Goal: Task Accomplishment & Management: Use online tool/utility

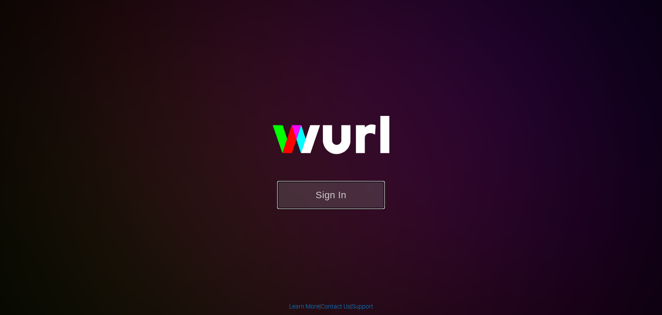
click at [324, 184] on button "Sign In" at bounding box center [331, 195] width 108 height 28
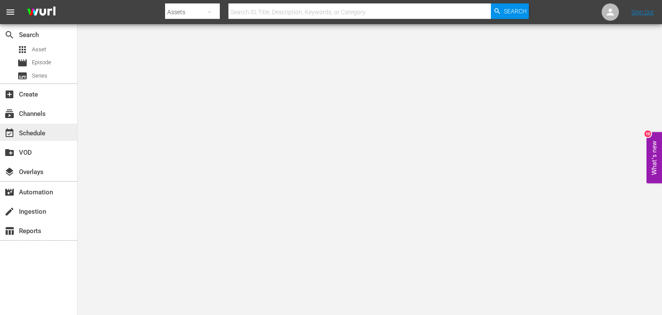
click at [63, 131] on div "event_available Schedule" at bounding box center [38, 132] width 77 height 17
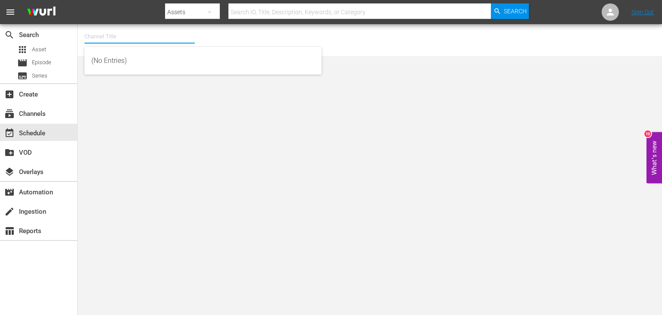
click at [170, 32] on input "text" at bounding box center [139, 36] width 110 height 21
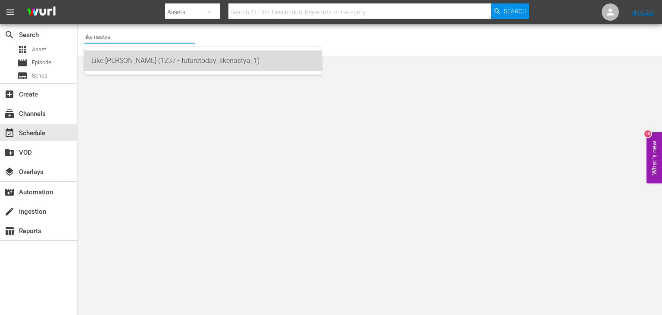
click at [194, 54] on div "Like Nastya (1237 - futuretoday_likenastya_1)" at bounding box center [202, 60] width 223 height 21
type input "Like Nastya (1237 - futuretoday_likenastya_1)"
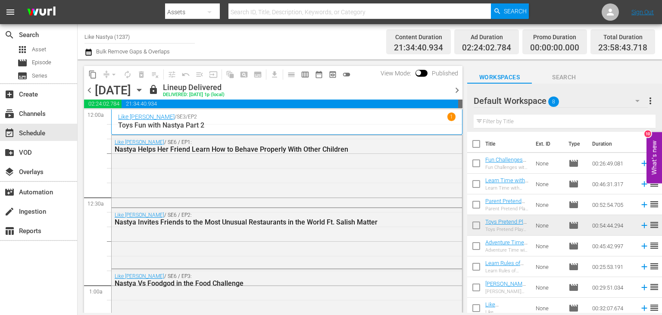
click at [144, 90] on icon "button" at bounding box center [138, 89] width 9 height 9
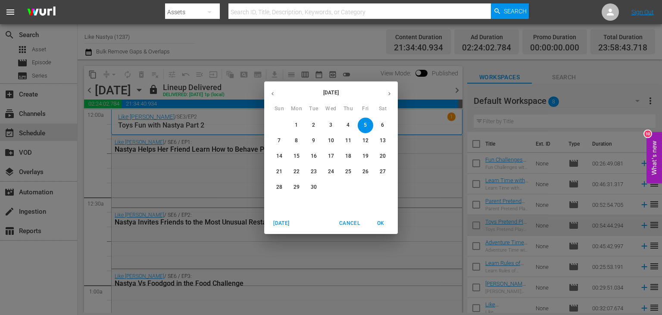
click at [383, 142] on p "13" at bounding box center [383, 140] width 6 height 7
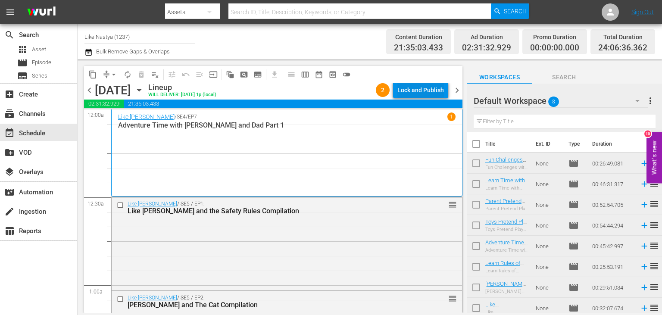
click at [430, 88] on div "Lock and Publish" at bounding box center [420, 90] width 47 height 16
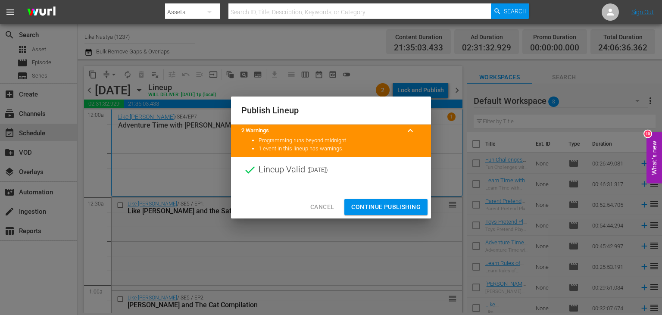
click at [390, 200] on button "Continue Publishing" at bounding box center [385, 207] width 83 height 16
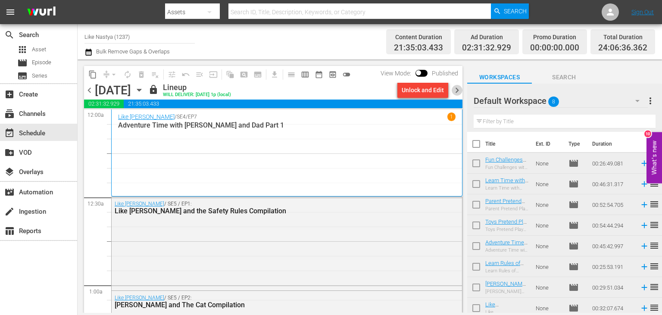
click at [458, 91] on span "chevron_right" at bounding box center [456, 90] width 11 height 11
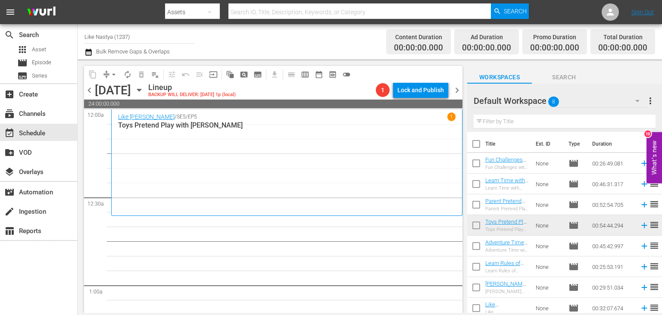
click at [141, 89] on icon "button" at bounding box center [139, 90] width 4 height 2
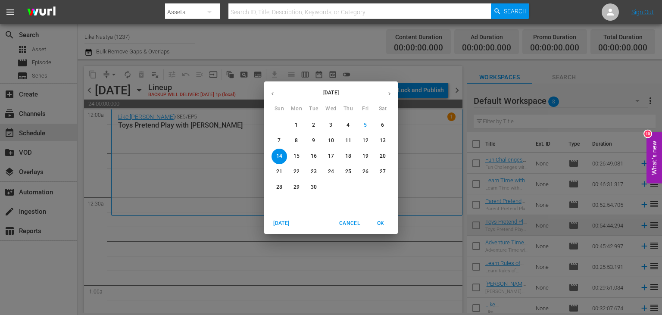
click at [281, 138] on span "7" at bounding box center [279, 140] width 16 height 7
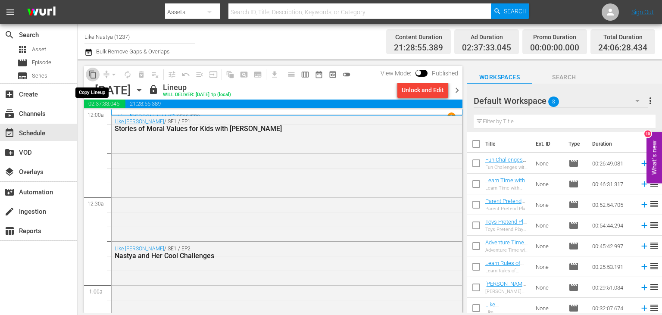
click at [91, 75] on span "content_copy" at bounding box center [92, 74] width 9 height 9
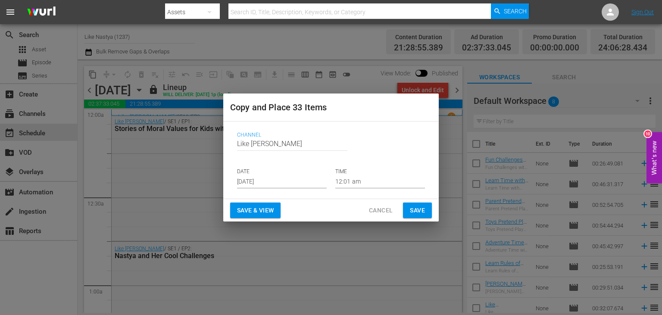
click at [283, 179] on input "Sep 7th 2025" at bounding box center [282, 181] width 90 height 13
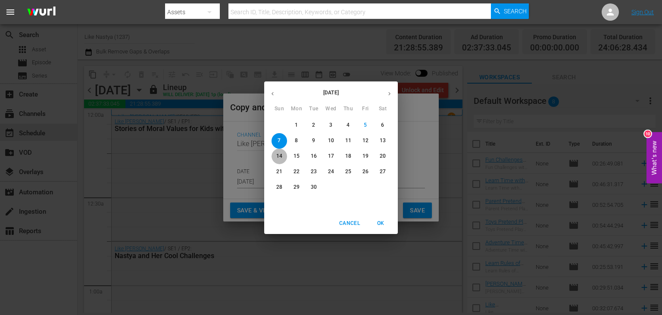
click at [277, 155] on p "14" at bounding box center [279, 156] width 6 height 7
type input "Sep 14th 2025"
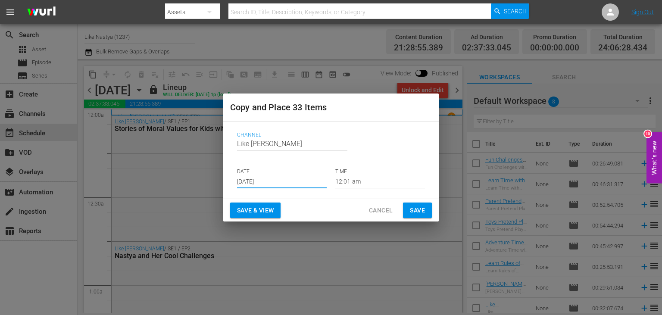
click at [260, 208] on span "Save & View" at bounding box center [255, 210] width 37 height 11
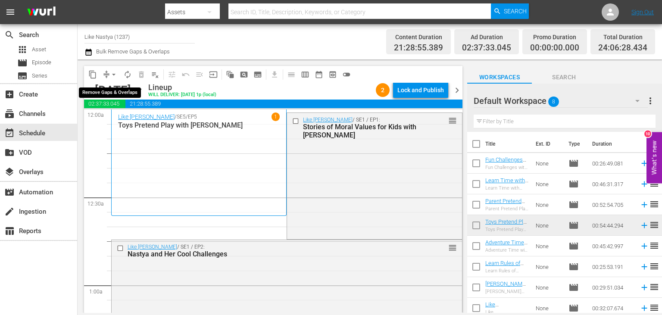
click at [112, 78] on span "arrow_drop_down" at bounding box center [113, 74] width 9 height 9
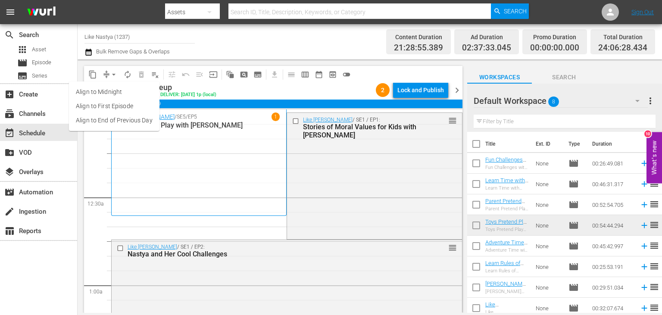
click at [127, 118] on li "Align to End of Previous Day" at bounding box center [114, 120] width 90 height 14
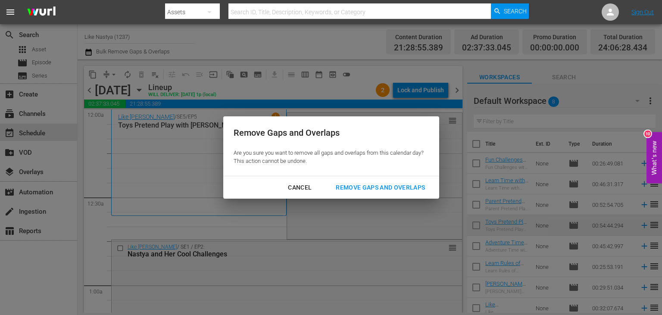
click at [352, 188] on div "Remove Gaps and Overlaps" at bounding box center [380, 187] width 103 height 11
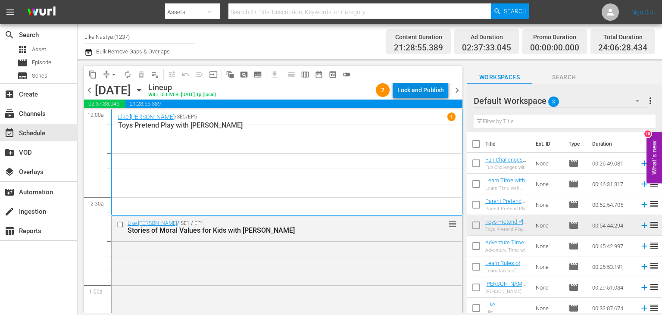
click at [417, 92] on div "Lock and Publish" at bounding box center [420, 90] width 47 height 16
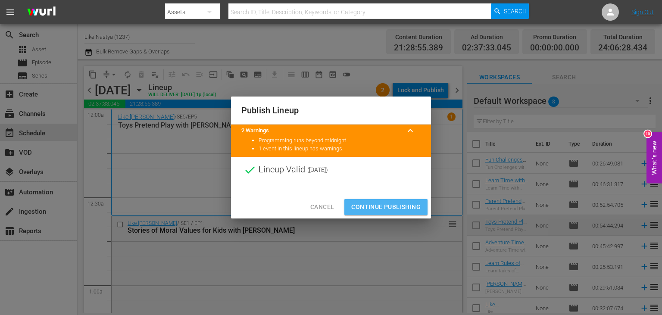
click at [389, 204] on span "Continue Publishing" at bounding box center [385, 207] width 69 height 11
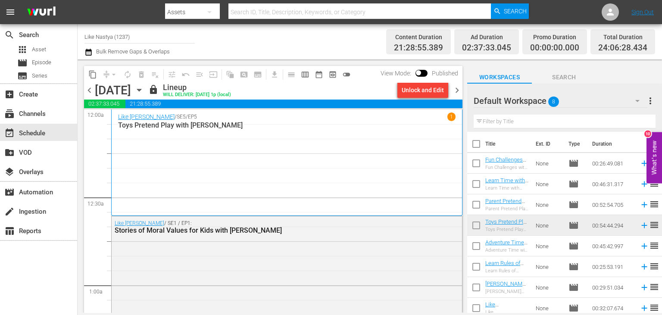
click at [141, 89] on icon "button" at bounding box center [139, 90] width 4 height 2
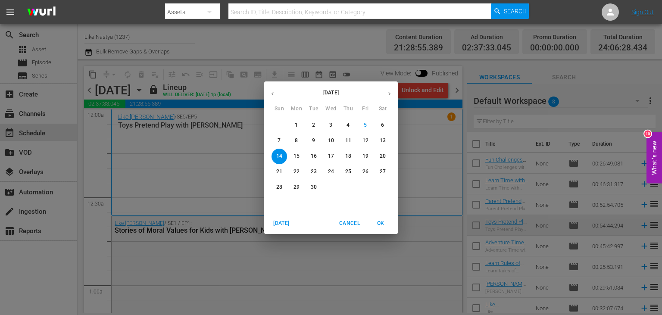
click at [296, 140] on p "8" at bounding box center [296, 140] width 3 height 7
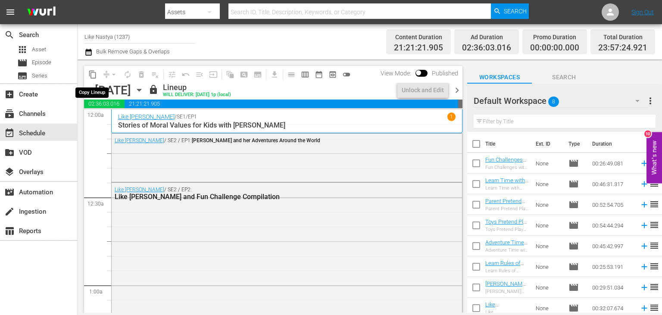
click at [93, 75] on span "content_copy" at bounding box center [92, 74] width 9 height 9
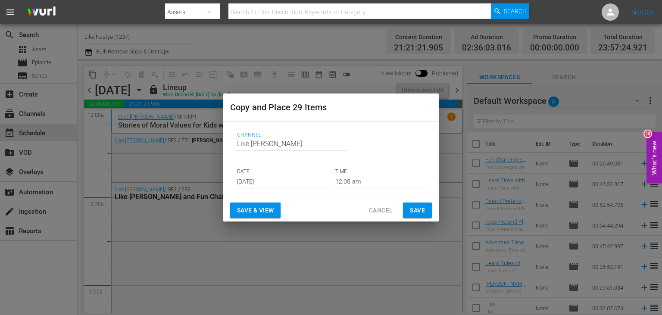
click at [283, 178] on input "Sep 7th 2025" at bounding box center [282, 181] width 90 height 13
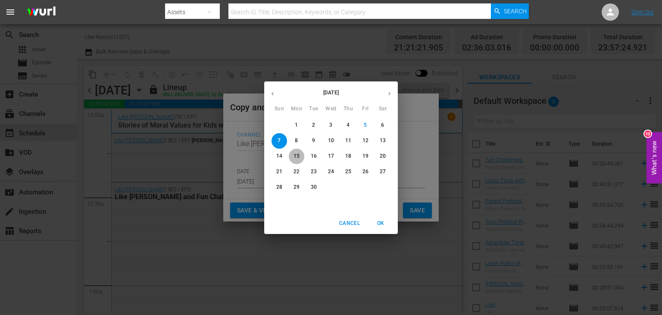
click at [302, 156] on span "15" at bounding box center [297, 156] width 16 height 7
type input "Sep 15th 2025"
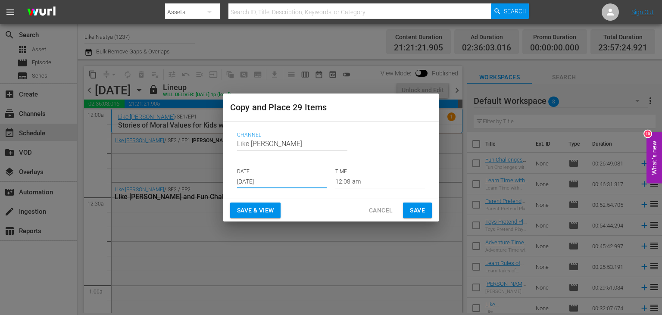
click at [272, 205] on button "Save & View" at bounding box center [255, 210] width 50 height 16
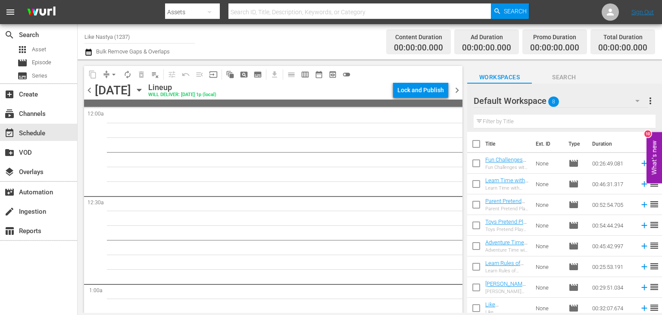
click at [144, 93] on icon "button" at bounding box center [138, 89] width 9 height 9
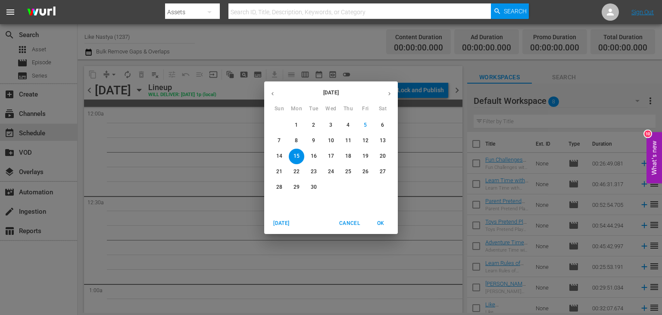
click at [298, 139] on p "8" at bounding box center [296, 140] width 3 height 7
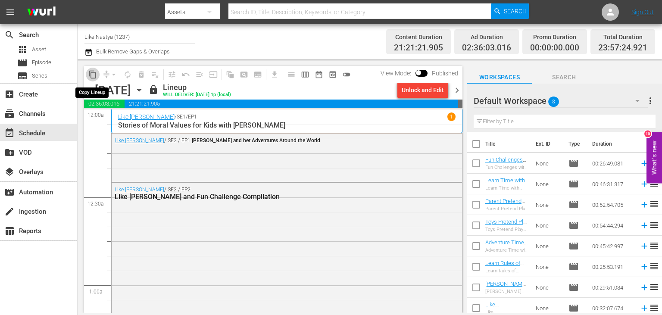
click at [96, 72] on span "content_copy" at bounding box center [92, 74] width 9 height 9
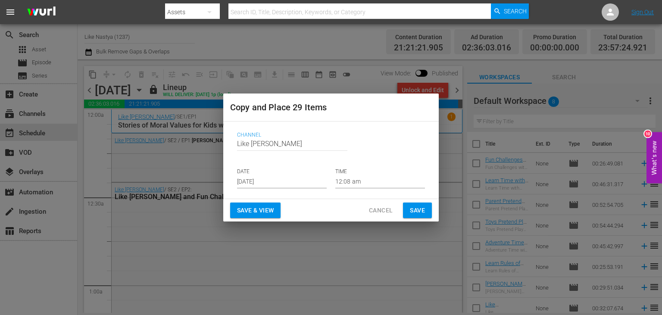
click at [302, 178] on input "Sep 7th 2025" at bounding box center [282, 181] width 90 height 13
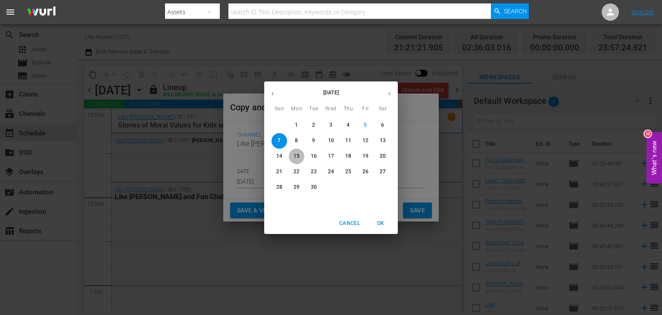
click at [298, 160] on button "15" at bounding box center [297, 157] width 16 height 16
type input "Sep 15th 2025"
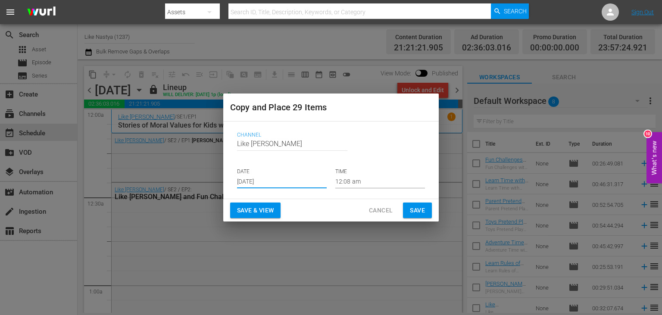
click at [272, 206] on span "Save & View" at bounding box center [255, 210] width 37 height 11
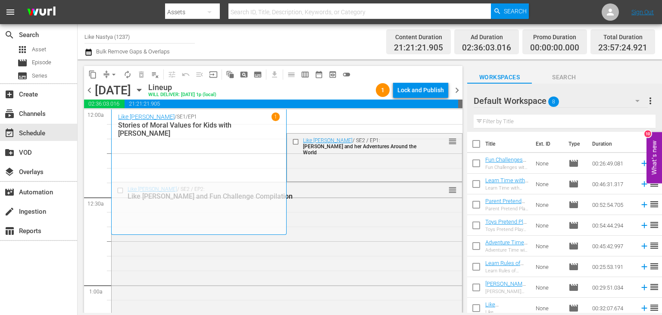
click at [108, 72] on button "arrow_drop_down" at bounding box center [114, 75] width 14 height 14
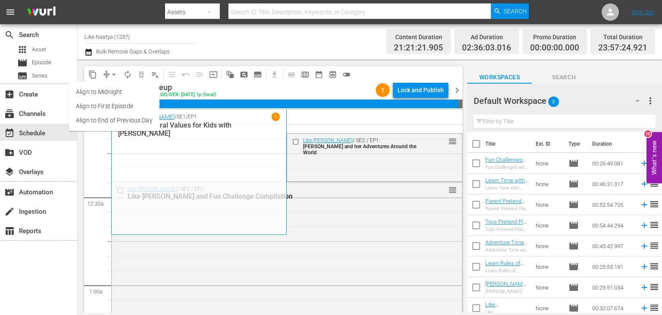
click at [139, 115] on li "Align to End of Previous Day" at bounding box center [114, 120] width 90 height 14
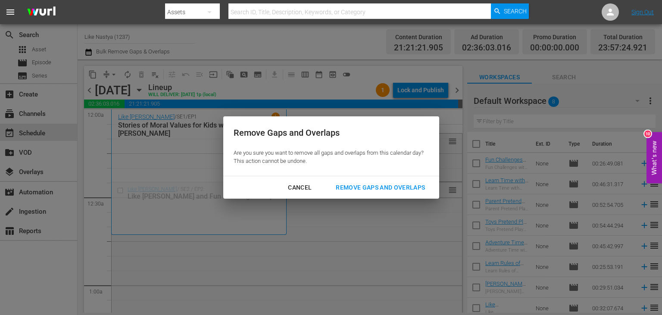
click at [368, 186] on div "Remove Gaps and Overlaps" at bounding box center [380, 187] width 103 height 11
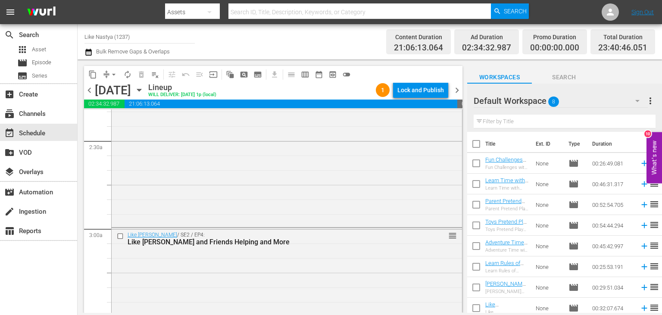
scroll to position [434, 0]
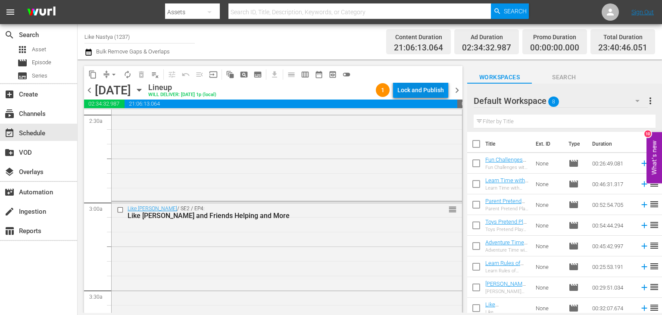
click at [424, 93] on div "Lock and Publish" at bounding box center [420, 90] width 47 height 16
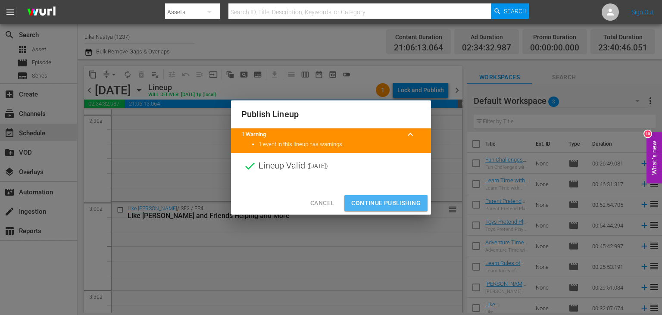
click at [396, 199] on span "Continue Publishing" at bounding box center [385, 203] width 69 height 11
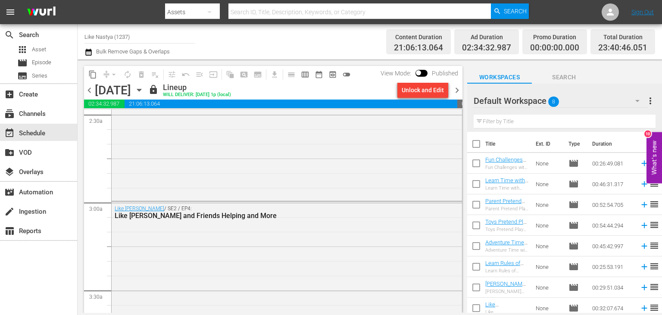
click at [144, 94] on icon "button" at bounding box center [138, 89] width 9 height 9
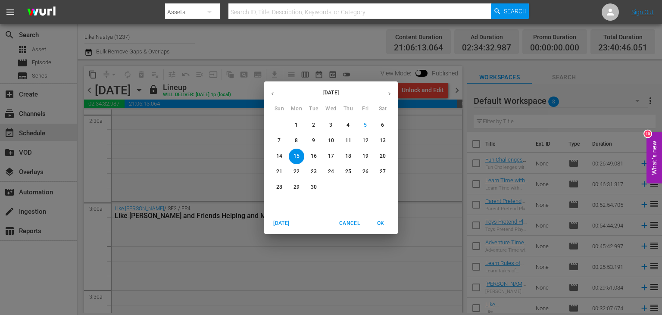
click at [315, 140] on p "9" at bounding box center [313, 140] width 3 height 7
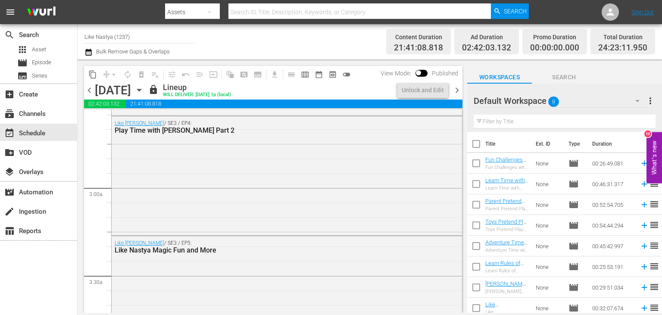
scroll to position [434, 0]
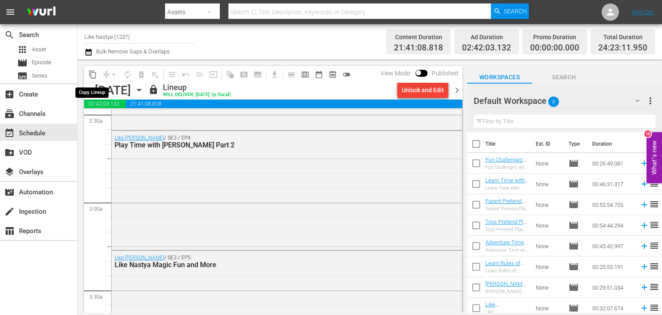
click at [94, 78] on span "content_copy" at bounding box center [92, 74] width 9 height 9
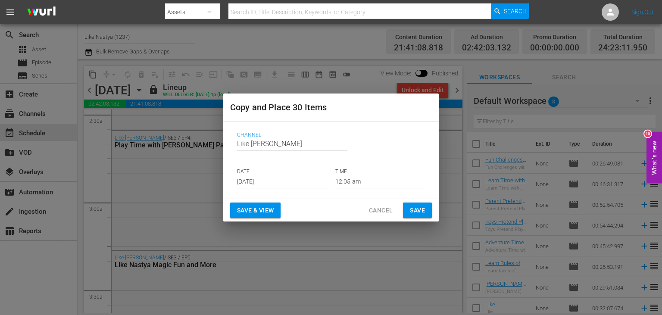
click at [295, 188] on div "Channel Channel Title Like Nastya DATE Sep 7th 2025 TIME 12:05 am" at bounding box center [331, 160] width 202 height 70
click at [297, 184] on input "Sep 7th 2025" at bounding box center [282, 181] width 90 height 13
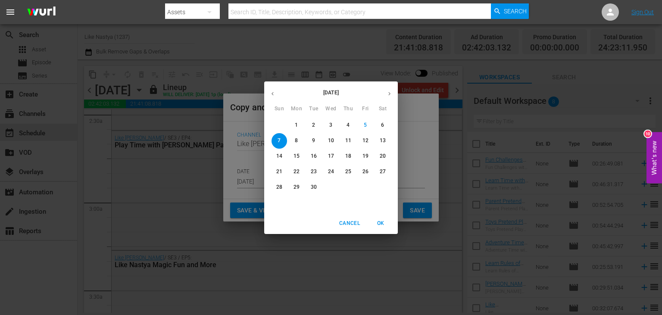
click at [313, 157] on p "16" at bounding box center [314, 156] width 6 height 7
type input "Sep 16th 2025"
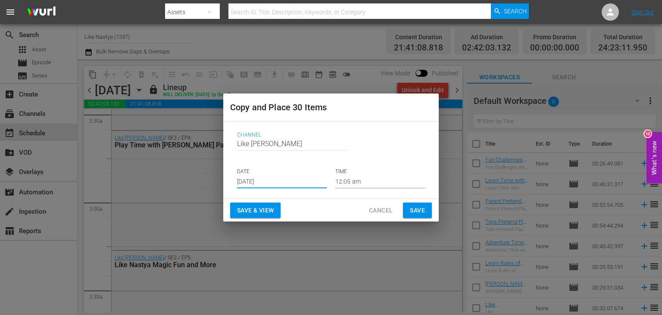
click at [272, 211] on span "Save & View" at bounding box center [255, 210] width 37 height 11
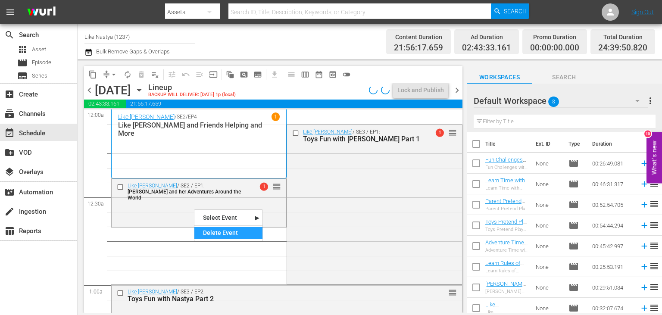
click at [209, 230] on div "Delete Event" at bounding box center [228, 233] width 68 height 12
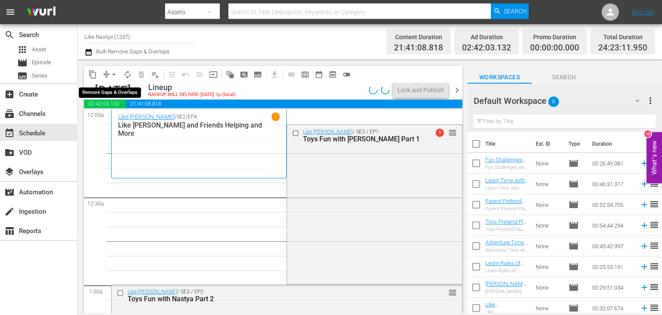
click at [113, 75] on span "arrow_drop_down" at bounding box center [113, 74] width 9 height 9
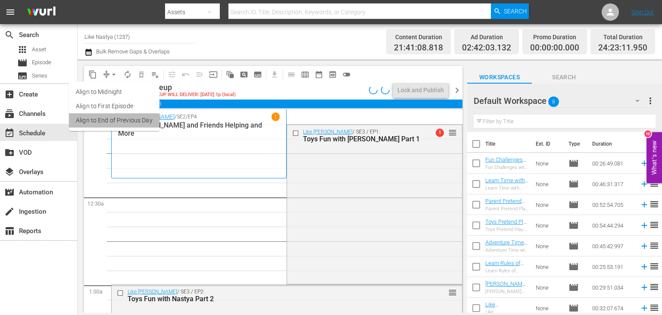
click at [142, 126] on li "Align to End of Previous Day" at bounding box center [114, 120] width 90 height 14
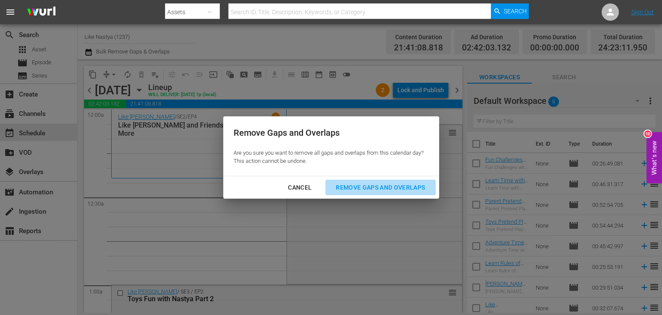
click at [391, 193] on button "Remove Gaps and Overlaps" at bounding box center [380, 188] width 110 height 16
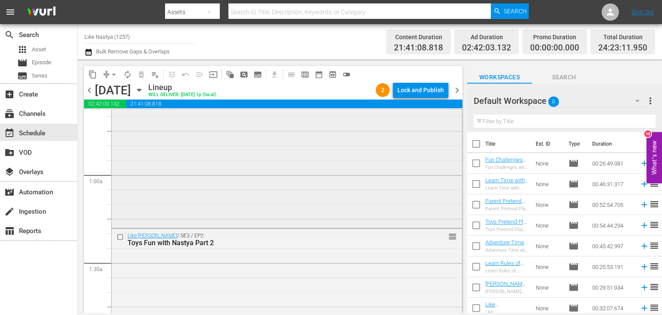
scroll to position [130, 0]
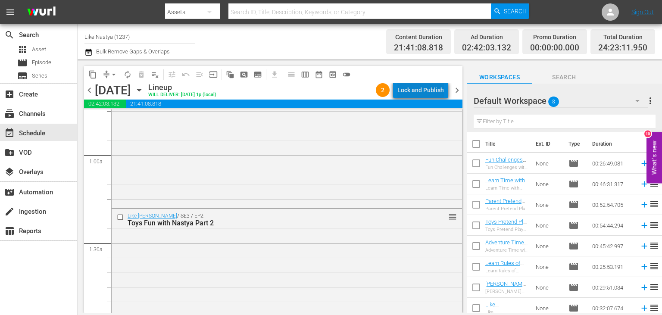
click at [440, 88] on div "Lock and Publish" at bounding box center [420, 90] width 47 height 16
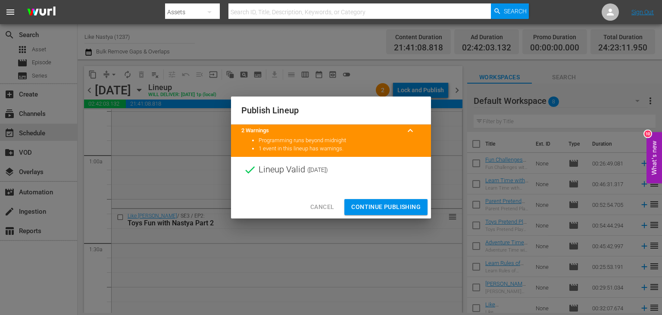
click at [396, 204] on span "Continue Publishing" at bounding box center [385, 207] width 69 height 11
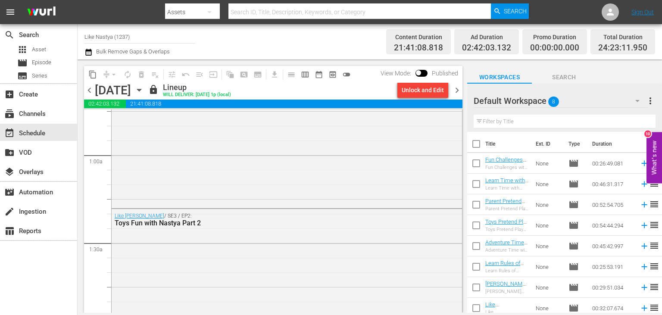
click at [144, 89] on icon "button" at bounding box center [138, 89] width 9 height 9
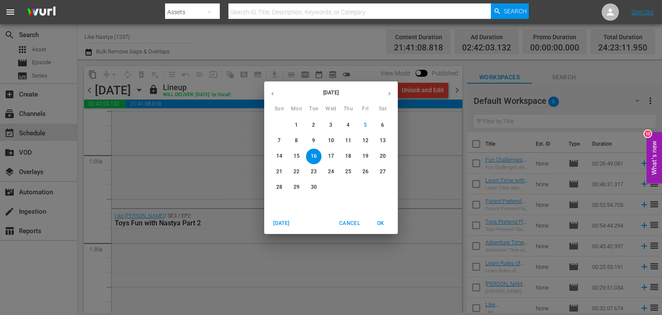
click at [360, 139] on span "12" at bounding box center [366, 140] width 16 height 7
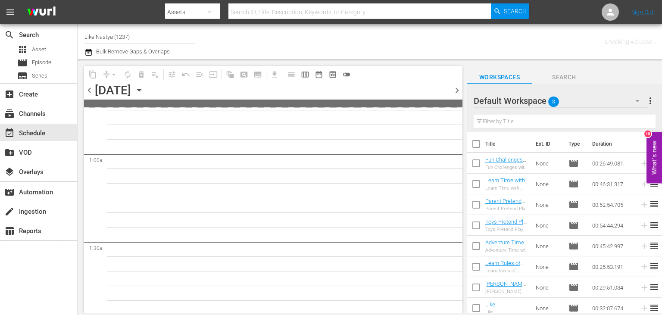
scroll to position [145, 0]
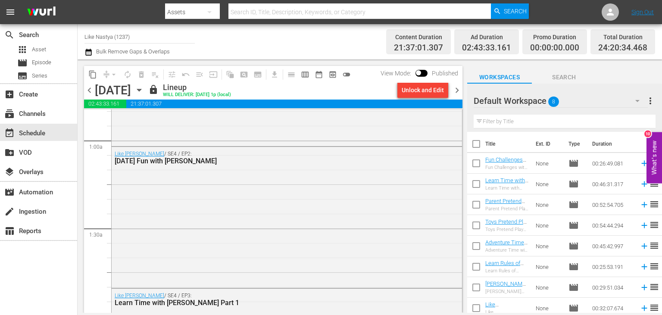
click at [93, 75] on span "content_copy" at bounding box center [92, 74] width 9 height 9
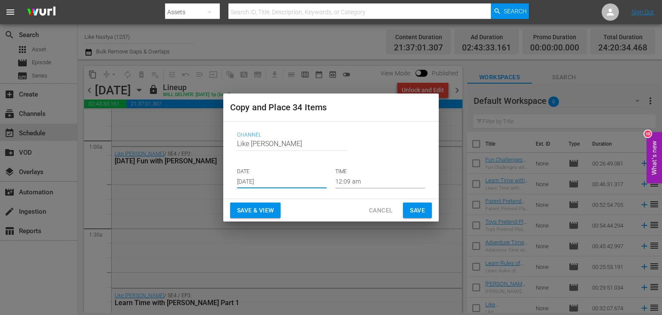
click at [296, 184] on input "Sep 7th 2025" at bounding box center [282, 181] width 90 height 13
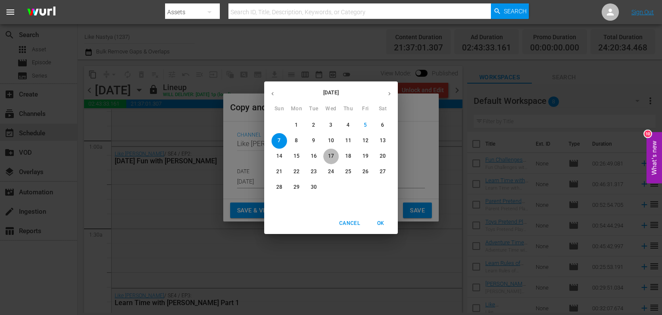
click at [327, 158] on span "17" at bounding box center [331, 156] width 16 height 7
type input "Sep 17th 2025"
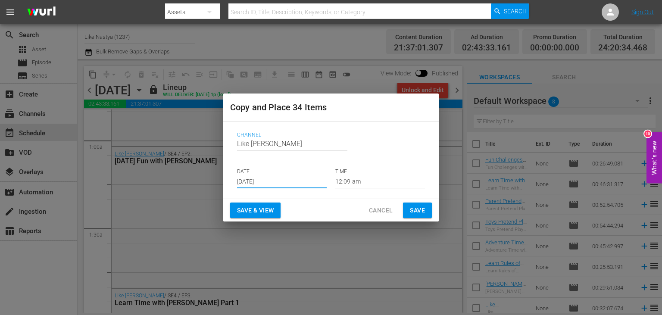
click at [269, 212] on span "Save & View" at bounding box center [255, 210] width 37 height 11
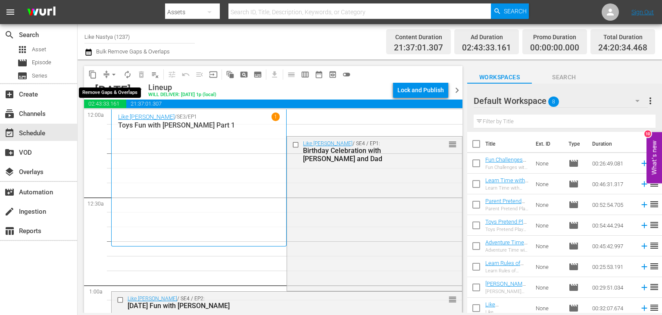
click at [109, 71] on span "arrow_drop_down" at bounding box center [113, 74] width 9 height 9
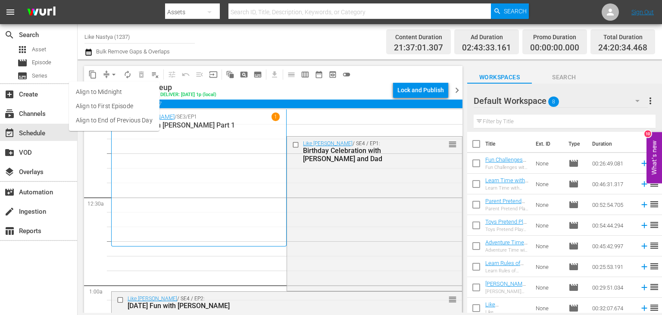
click at [148, 121] on li "Align to End of Previous Day" at bounding box center [114, 120] width 90 height 14
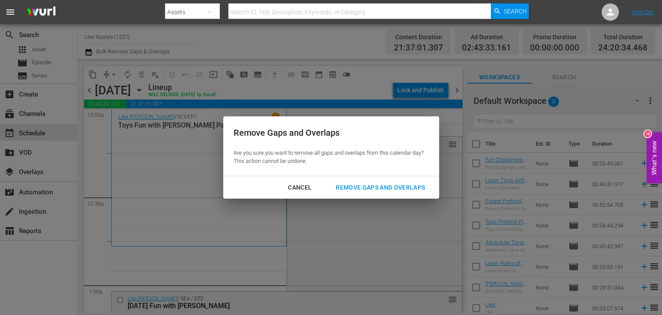
click at [379, 184] on div "Remove Gaps and Overlaps" at bounding box center [380, 187] width 103 height 11
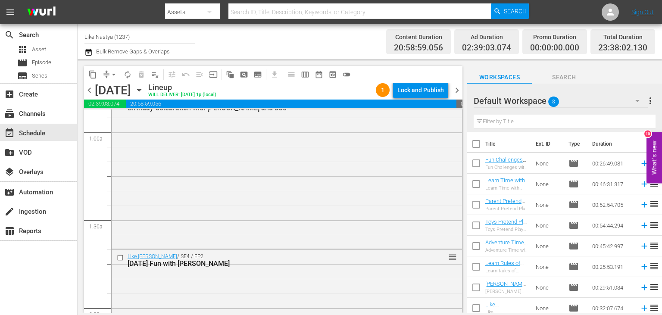
scroll to position [174, 0]
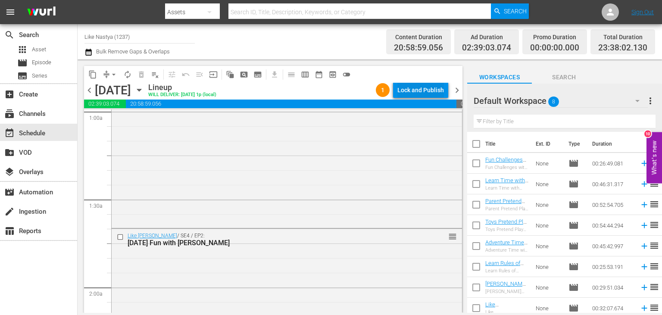
click at [428, 92] on div "Lock and Publish" at bounding box center [420, 90] width 47 height 16
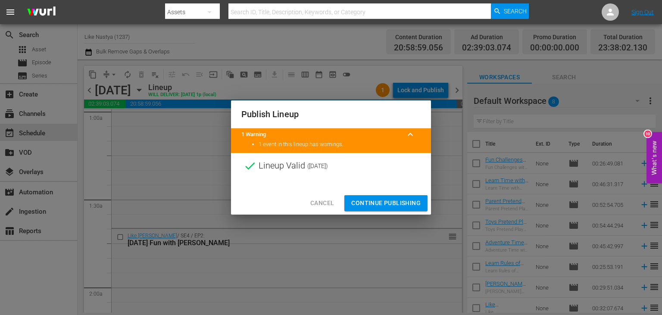
click at [407, 201] on span "Continue Publishing" at bounding box center [385, 203] width 69 height 11
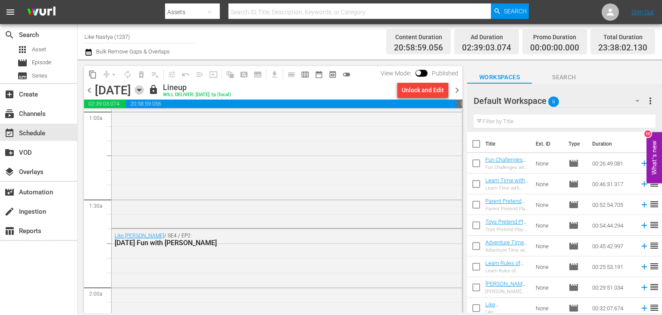
click at [141, 90] on icon "button" at bounding box center [139, 90] width 4 height 2
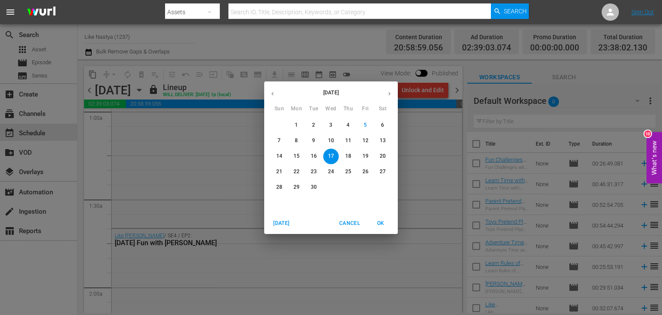
click at [380, 138] on p "13" at bounding box center [383, 140] width 6 height 7
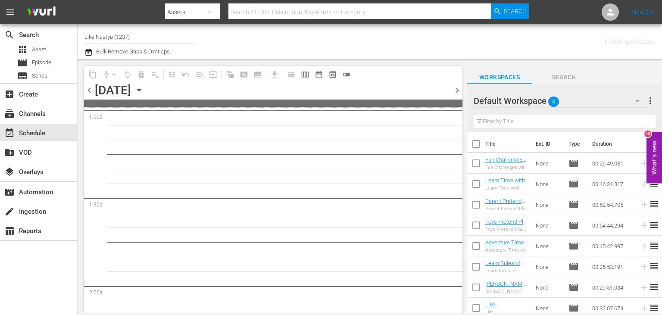
scroll to position [188, 0]
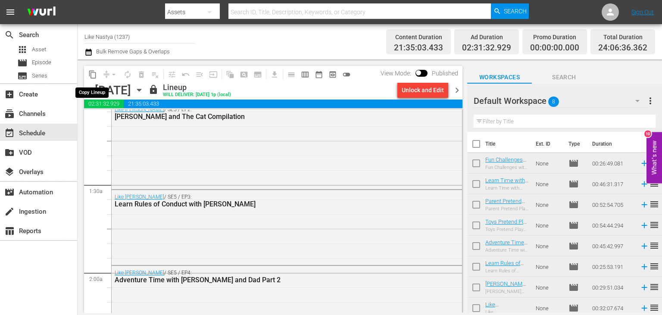
click at [92, 75] on span "content_copy" at bounding box center [92, 74] width 9 height 9
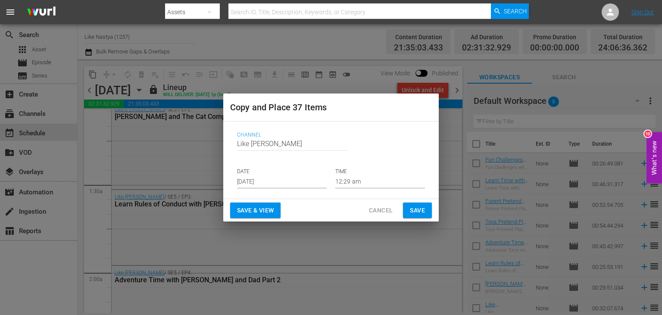
click at [282, 186] on input "Sep 7th 2025" at bounding box center [282, 181] width 90 height 13
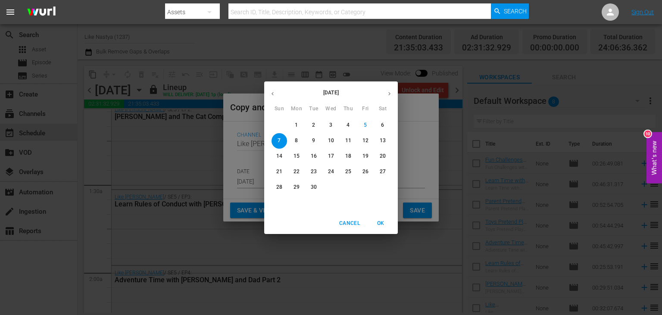
click at [347, 158] on p "18" at bounding box center [348, 156] width 6 height 7
type input "Sep 18th 2025"
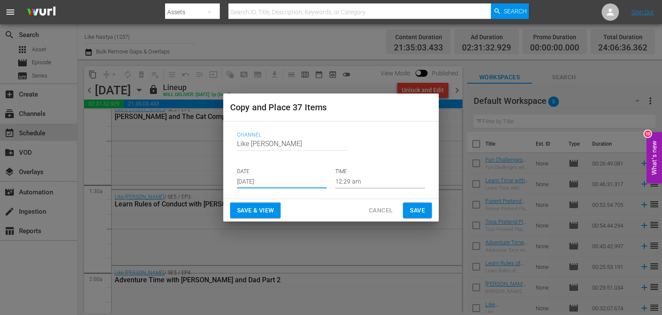
click at [269, 213] on span "Save & View" at bounding box center [255, 210] width 37 height 11
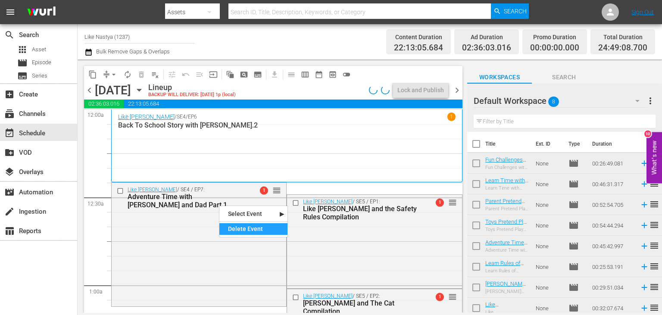
click at [249, 225] on div "Delete Event" at bounding box center [253, 229] width 68 height 12
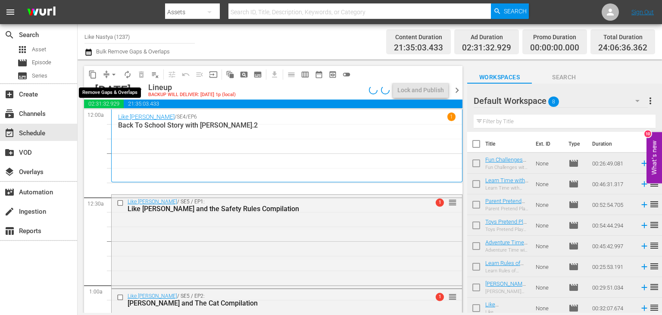
click at [114, 73] on span "arrow_drop_down" at bounding box center [113, 74] width 9 height 9
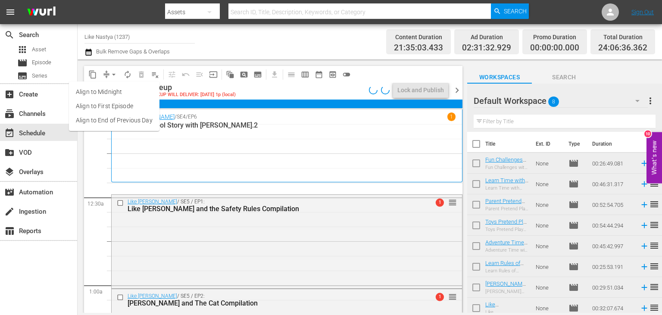
click at [140, 119] on li "Align to End of Previous Day" at bounding box center [114, 120] width 90 height 14
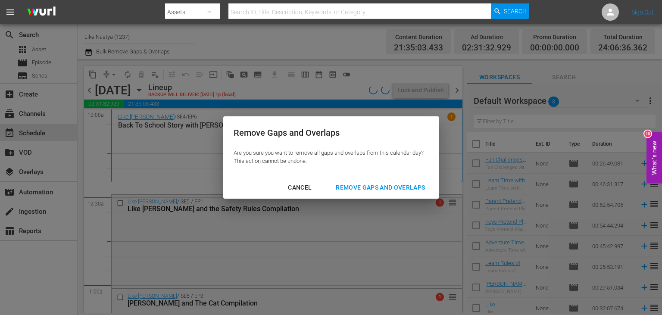
click at [395, 186] on div "Remove Gaps and Overlaps" at bounding box center [380, 187] width 103 height 11
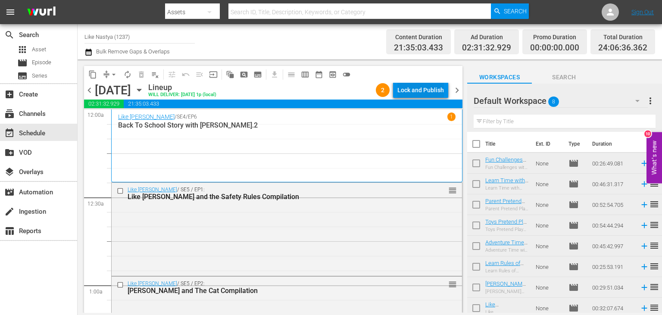
click at [435, 94] on div "Lock and Publish" at bounding box center [420, 90] width 47 height 16
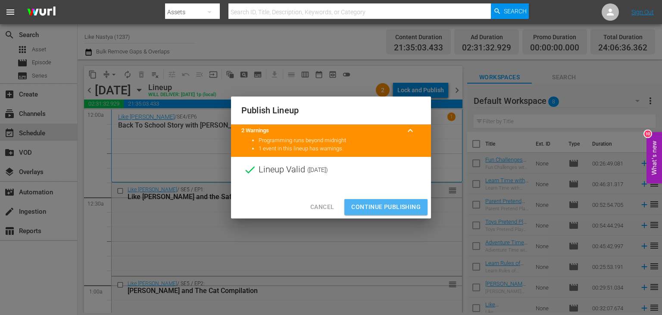
click at [397, 202] on span "Continue Publishing" at bounding box center [385, 207] width 69 height 11
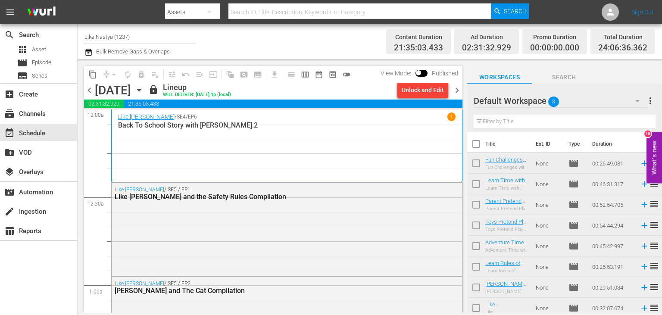
click at [141, 90] on icon "button" at bounding box center [139, 90] width 4 height 2
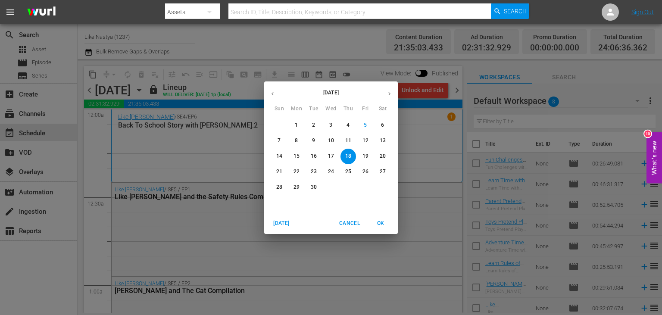
click at [331, 140] on p "10" at bounding box center [331, 140] width 6 height 7
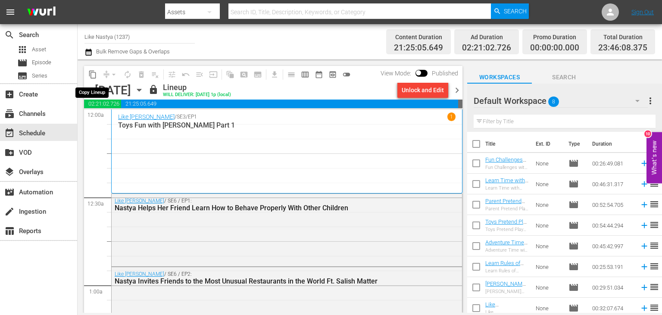
click at [91, 71] on span "content_copy" at bounding box center [92, 74] width 9 height 9
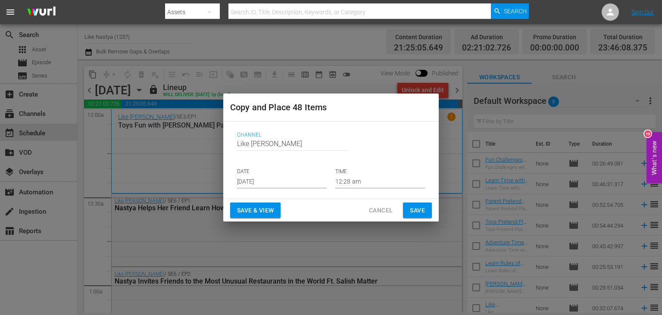
click at [266, 180] on input "Sep 7th 2025" at bounding box center [282, 181] width 90 height 13
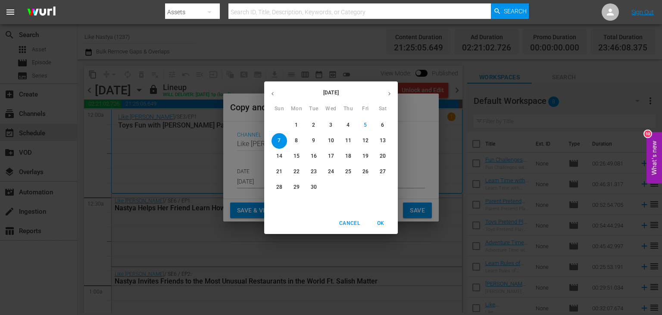
click at [367, 156] on p "19" at bounding box center [365, 156] width 6 height 7
type input "Sep 19th 2025"
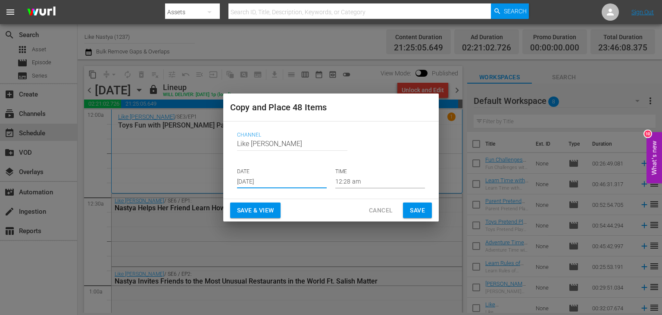
click at [271, 211] on span "Save & View" at bounding box center [255, 210] width 37 height 11
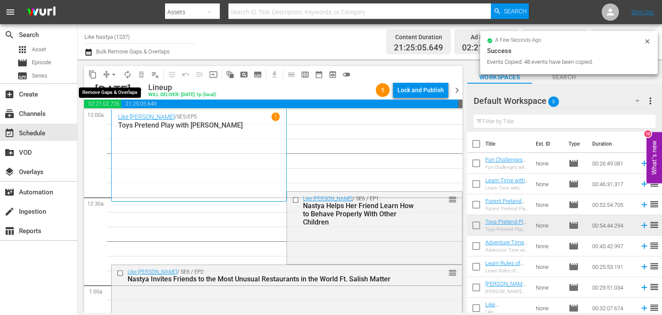
click at [112, 70] on button "arrow_drop_down" at bounding box center [114, 75] width 14 height 14
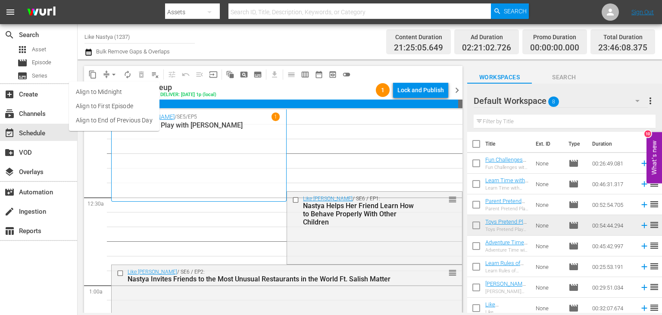
click at [142, 119] on li "Align to End of Previous Day" at bounding box center [114, 120] width 90 height 14
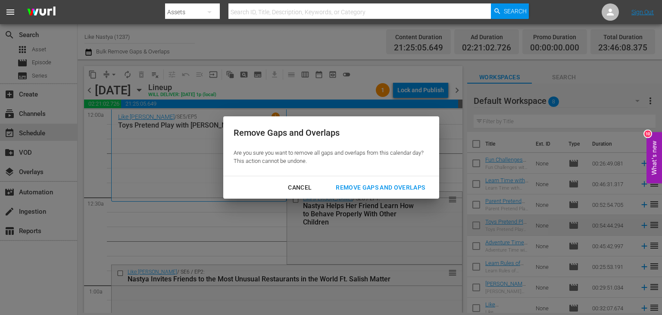
click at [392, 189] on div "Remove Gaps and Overlaps" at bounding box center [380, 187] width 103 height 11
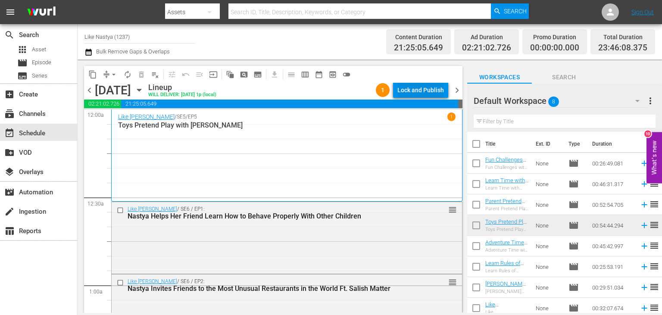
click at [437, 90] on div "Lock and Publish" at bounding box center [420, 90] width 47 height 16
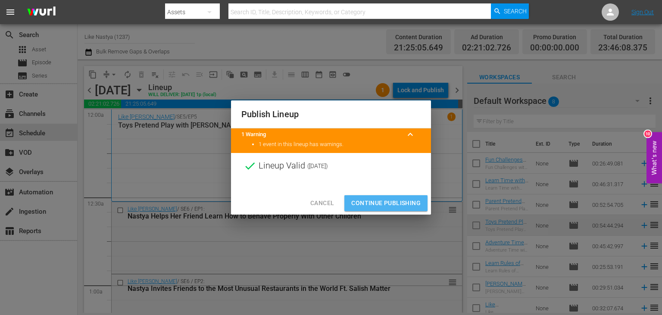
click at [409, 200] on span "Continue Publishing" at bounding box center [385, 203] width 69 height 11
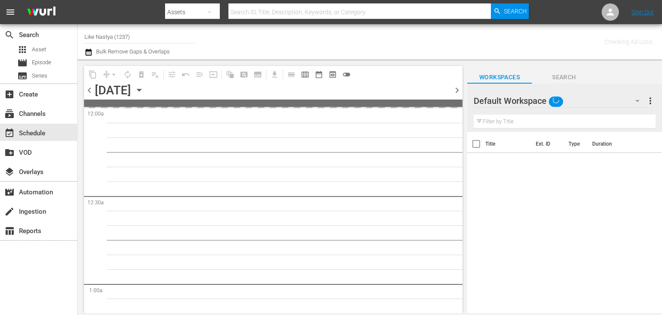
type input "Like Nastya (1237)"
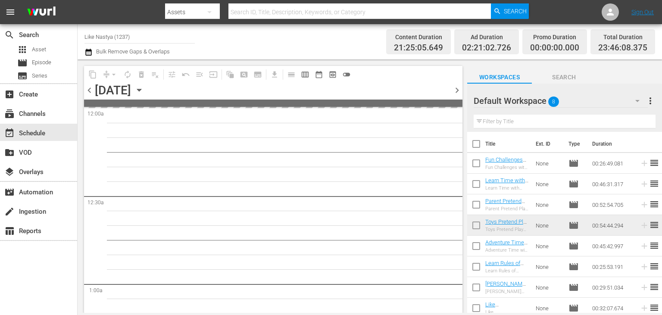
type input "Like Nastya (1237)"
